Goal: Find specific page/section: Find specific page/section

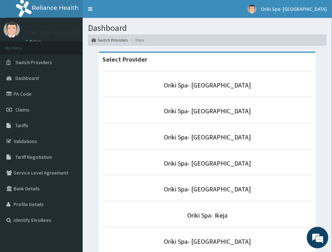
click at [212, 78] on li "Oriki Spa- [GEOGRAPHIC_DATA]" at bounding box center [207, 84] width 210 height 27
click at [206, 89] on p "Oriki Spa- [GEOGRAPHIC_DATA]" at bounding box center [207, 85] width 210 height 9
click at [212, 83] on link "Oriki Spa- [GEOGRAPHIC_DATA]" at bounding box center [207, 85] width 87 height 8
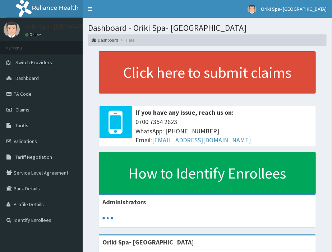
click at [34, 92] on link "PA Code" at bounding box center [41, 94] width 83 height 16
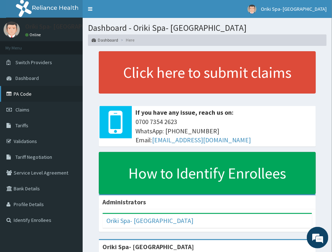
click at [11, 98] on link "PA Code" at bounding box center [41, 94] width 83 height 16
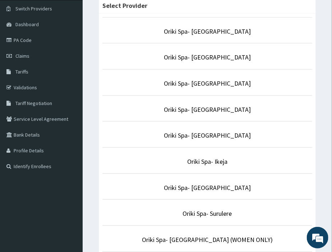
scroll to position [54, 0]
click at [217, 138] on link "Oriki Spa- [GEOGRAPHIC_DATA]" at bounding box center [207, 135] width 87 height 8
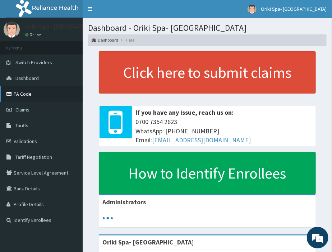
click at [26, 96] on link "PA Code" at bounding box center [41, 94] width 83 height 16
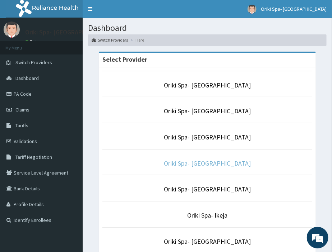
click at [195, 162] on link "Oriki Spa- Lagos Continental Hotel" at bounding box center [207, 163] width 87 height 8
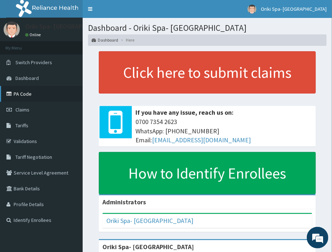
click at [16, 90] on link "PA Code" at bounding box center [41, 94] width 83 height 16
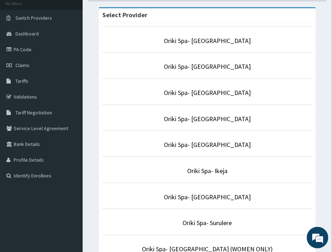
scroll to position [55, 0]
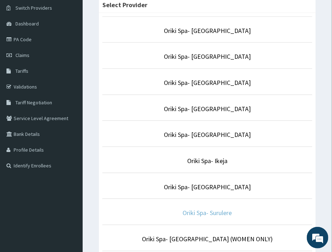
click at [220, 212] on link "Oriki Spa- Surulere" at bounding box center [207, 213] width 49 height 8
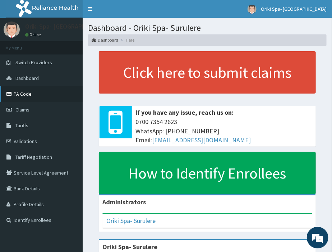
click at [17, 96] on link "PA Code" at bounding box center [41, 94] width 83 height 16
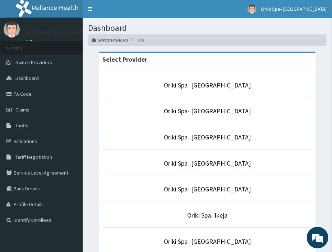
click at [202, 90] on p "Oriki Spa- [GEOGRAPHIC_DATA]" at bounding box center [207, 85] width 210 height 9
click at [204, 87] on link "Oriki Spa- [GEOGRAPHIC_DATA]" at bounding box center [207, 85] width 87 height 8
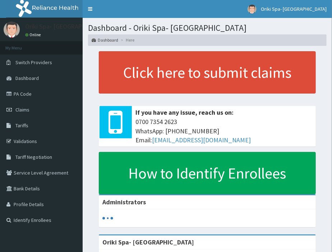
click at [35, 94] on link "PA Code" at bounding box center [41, 94] width 83 height 16
